Goal: Task Accomplishment & Management: Manage account settings

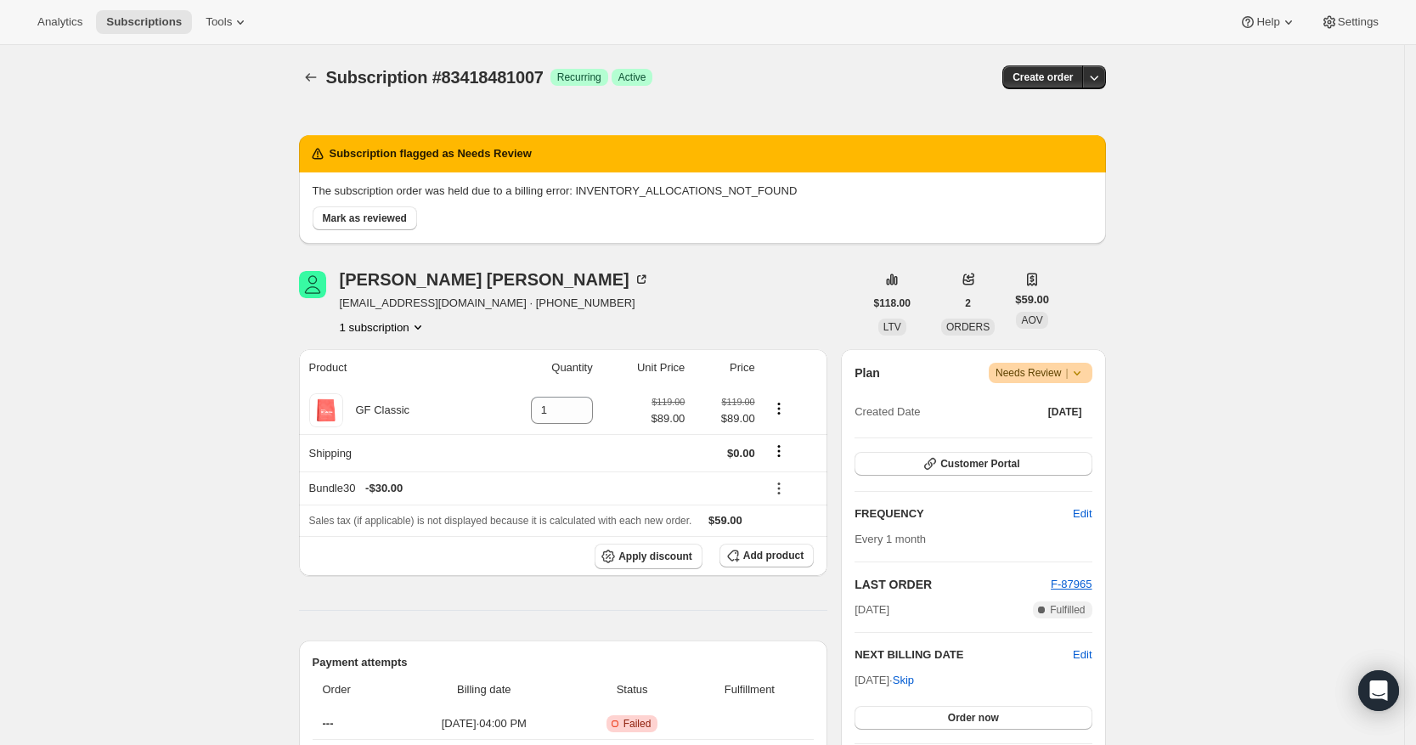
click at [1082, 375] on icon at bounding box center [1077, 372] width 17 height 17
click at [1056, 437] on span "Cancel subscription" at bounding box center [1039, 435] width 96 height 13
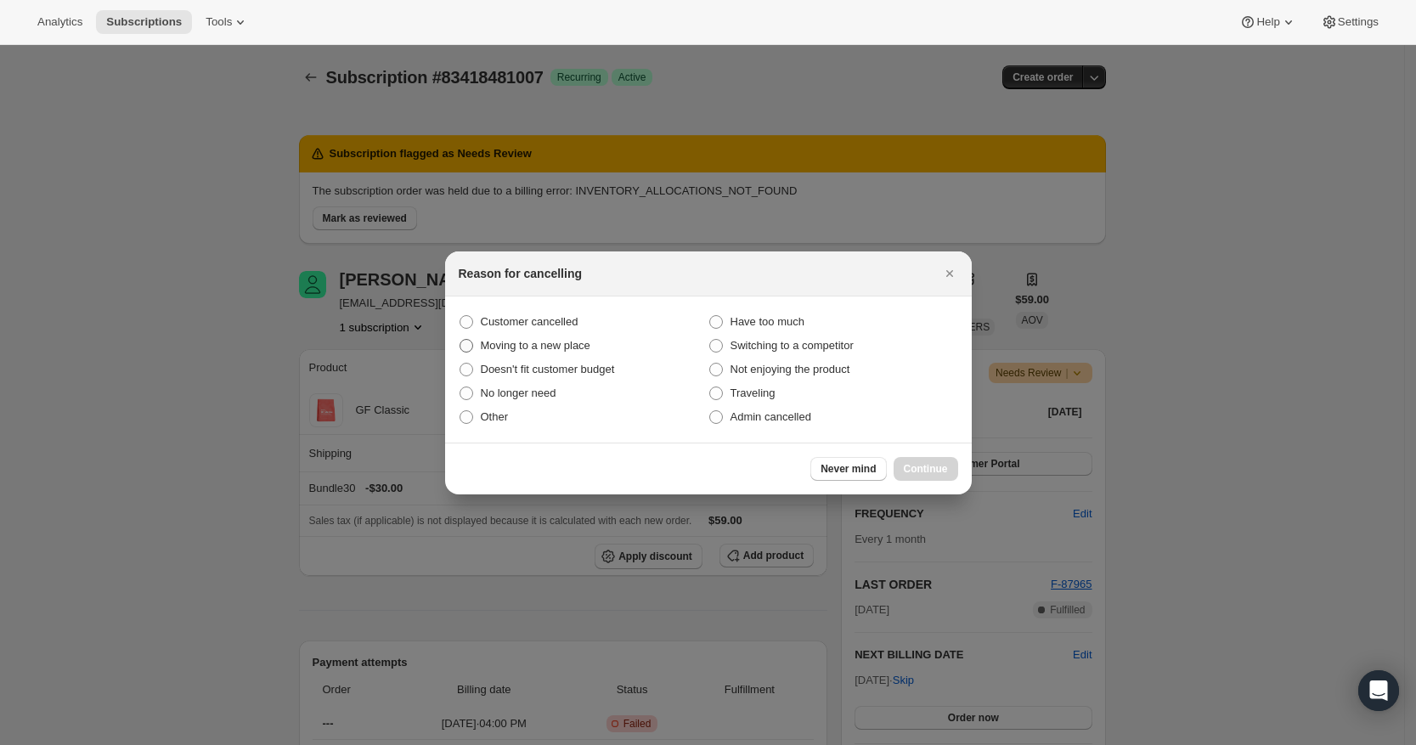
click at [554, 350] on span "Moving to a new place" at bounding box center [536, 345] width 110 height 13
click at [460, 340] on input "Moving to a new place" at bounding box center [460, 339] width 1 height 1
radio input "true"
click at [933, 467] on span "Continue" at bounding box center [926, 469] width 44 height 14
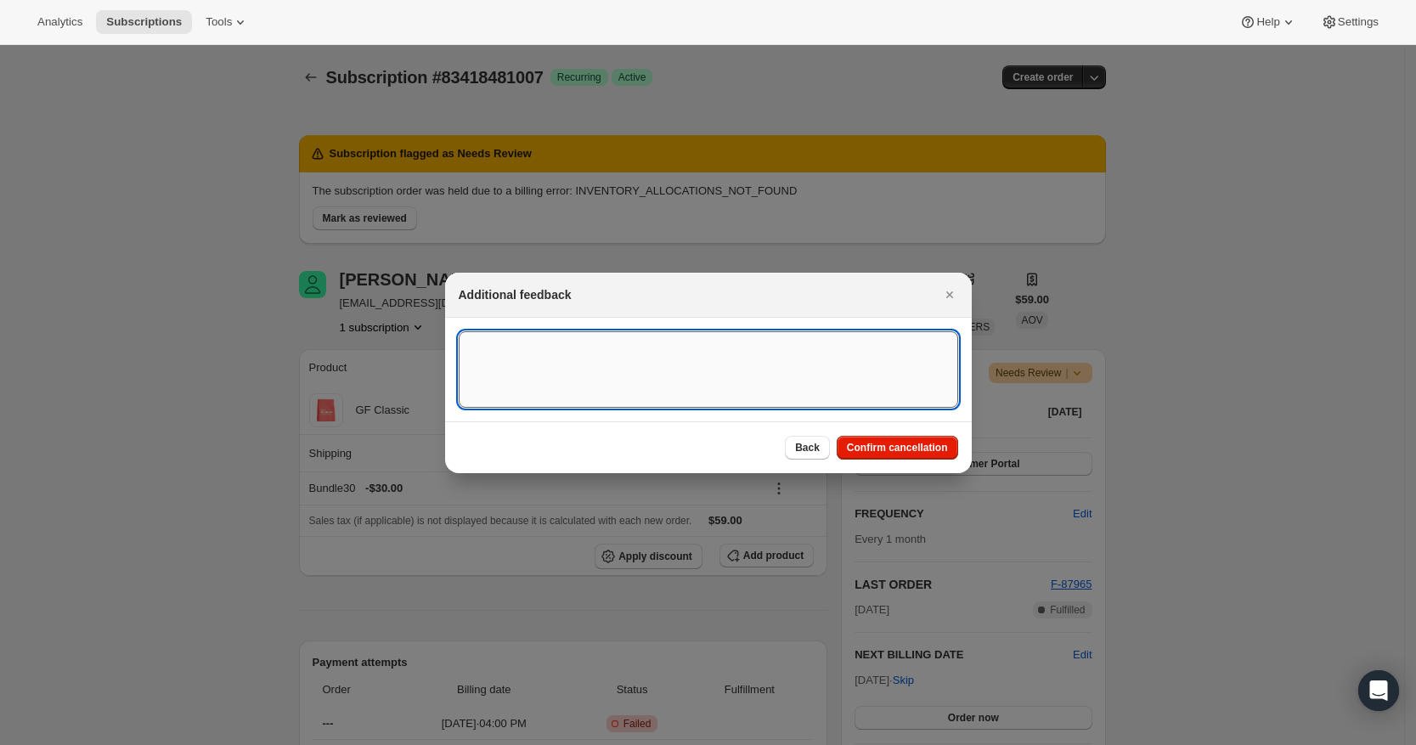
click at [571, 353] on textarea ":rbm:" at bounding box center [709, 369] width 500 height 76
click at [490, 342] on textarea "Customer moved to [GEOGRAPHIC_DATA]" at bounding box center [709, 369] width 500 height 76
type textarea "Customer moved to [GEOGRAPHIC_DATA]"
click at [868, 443] on span "Confirm cancellation" at bounding box center [897, 448] width 101 height 14
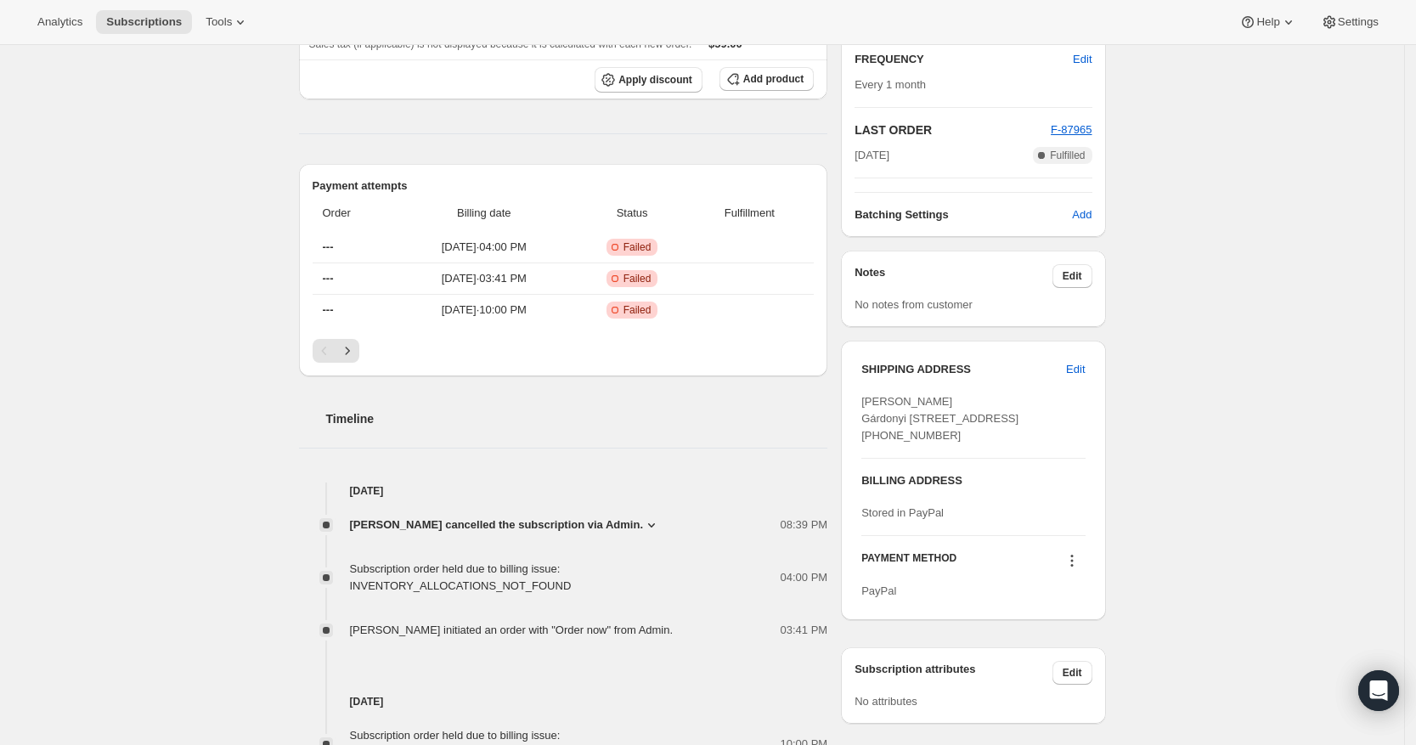
scroll to position [425, 0]
